Goal: Task Accomplishment & Management: Manage account settings

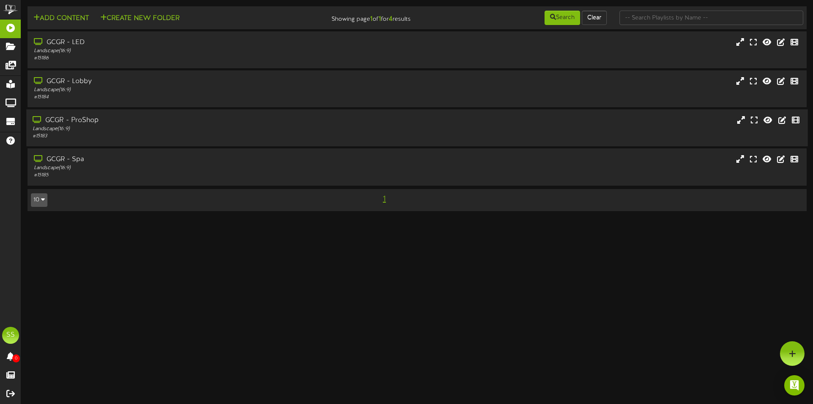
click at [94, 124] on div "GCGR - ProShop" at bounding box center [189, 121] width 313 height 10
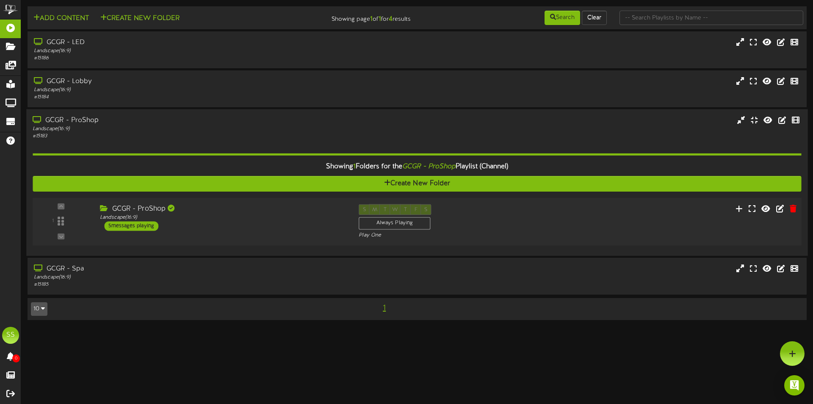
click at [483, 228] on div "S M T W T F S Always Playing Play One" at bounding box center [449, 221] width 194 height 35
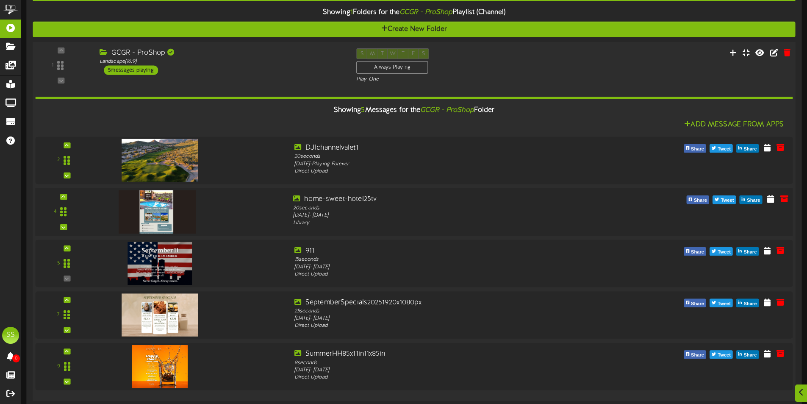
scroll to position [169, 0]
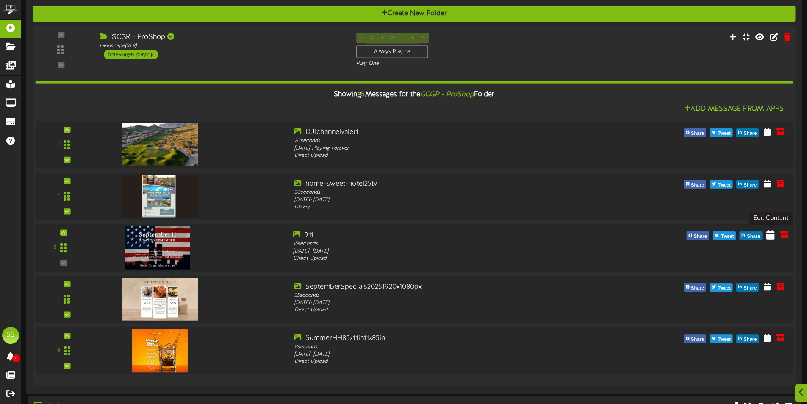
drag, startPoint x: 768, startPoint y: 235, endPoint x: 773, endPoint y: 237, distance: 5.0
click at [773, 237] on icon at bounding box center [770, 234] width 8 height 9
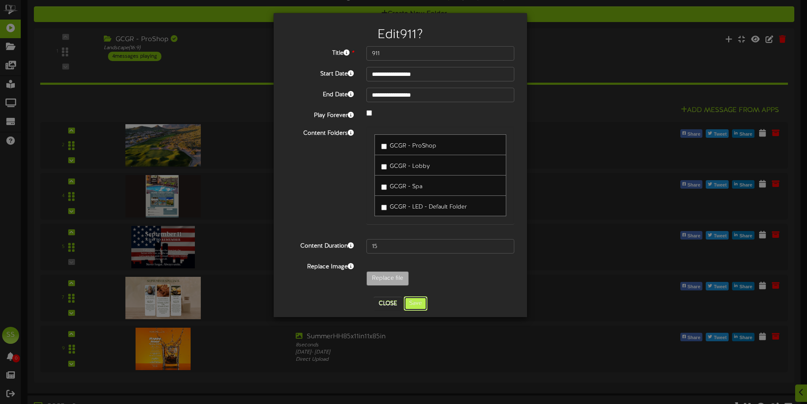
click at [418, 301] on button "Save" at bounding box center [416, 303] width 24 height 14
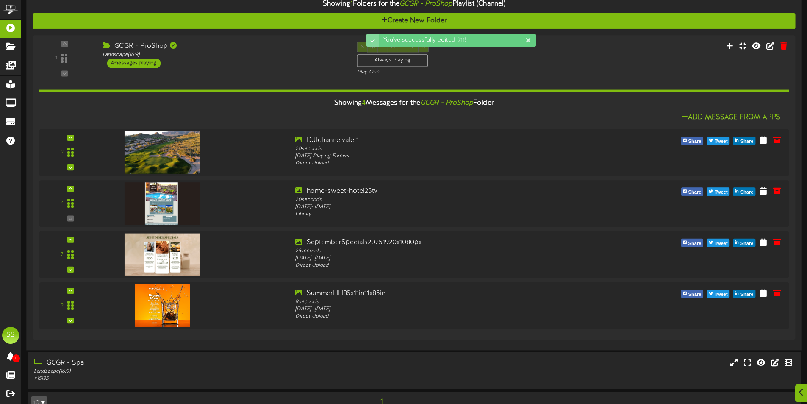
scroll to position [181, 0]
